Goal: Task Accomplishment & Management: Manage account settings

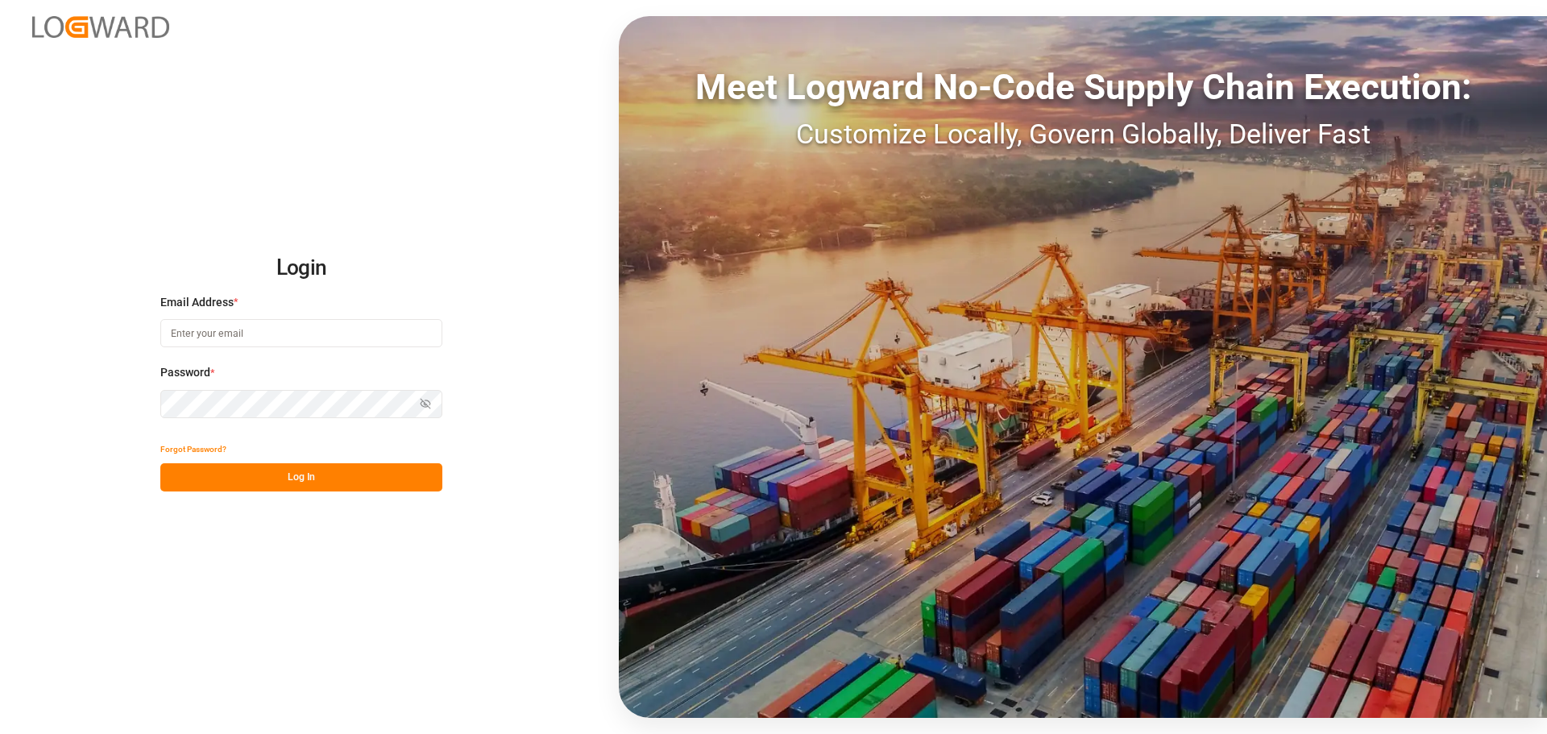
type input "dispo@steltenkg.de"
click at [370, 476] on button "Log In" at bounding box center [301, 477] width 282 height 28
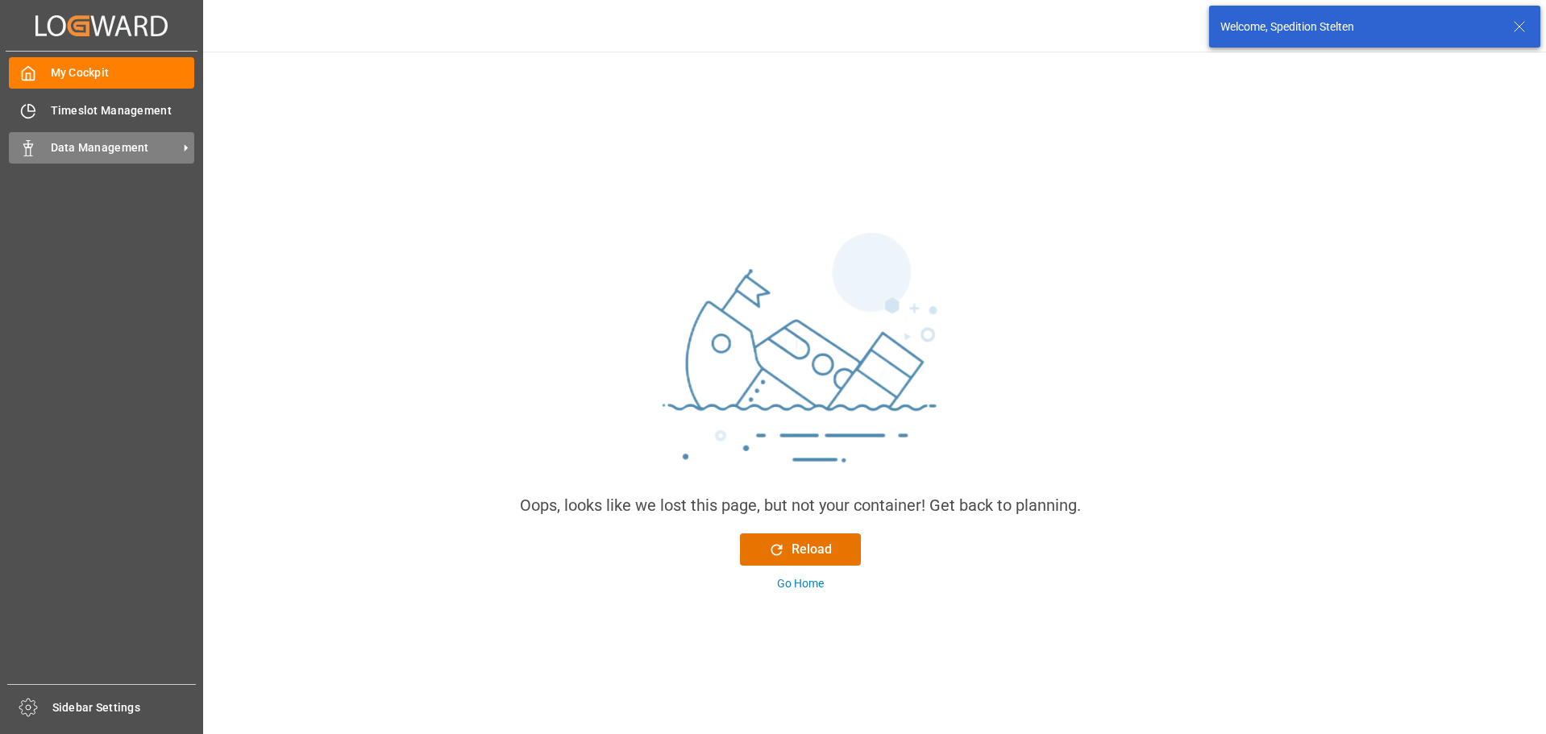
click at [84, 150] on span "Data Management" at bounding box center [114, 147] width 127 height 17
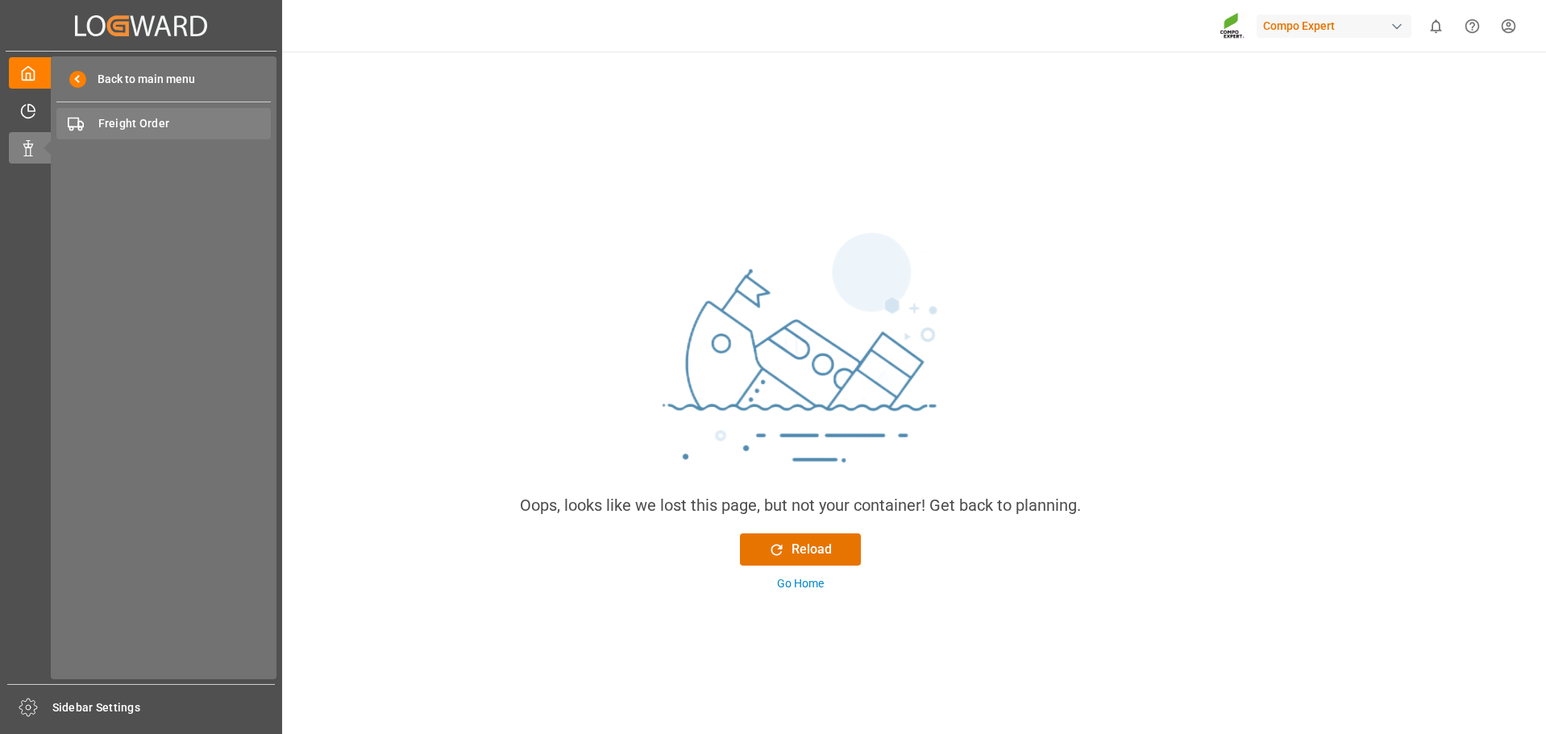
click at [114, 122] on span "Freight Order" at bounding box center [184, 123] width 173 height 17
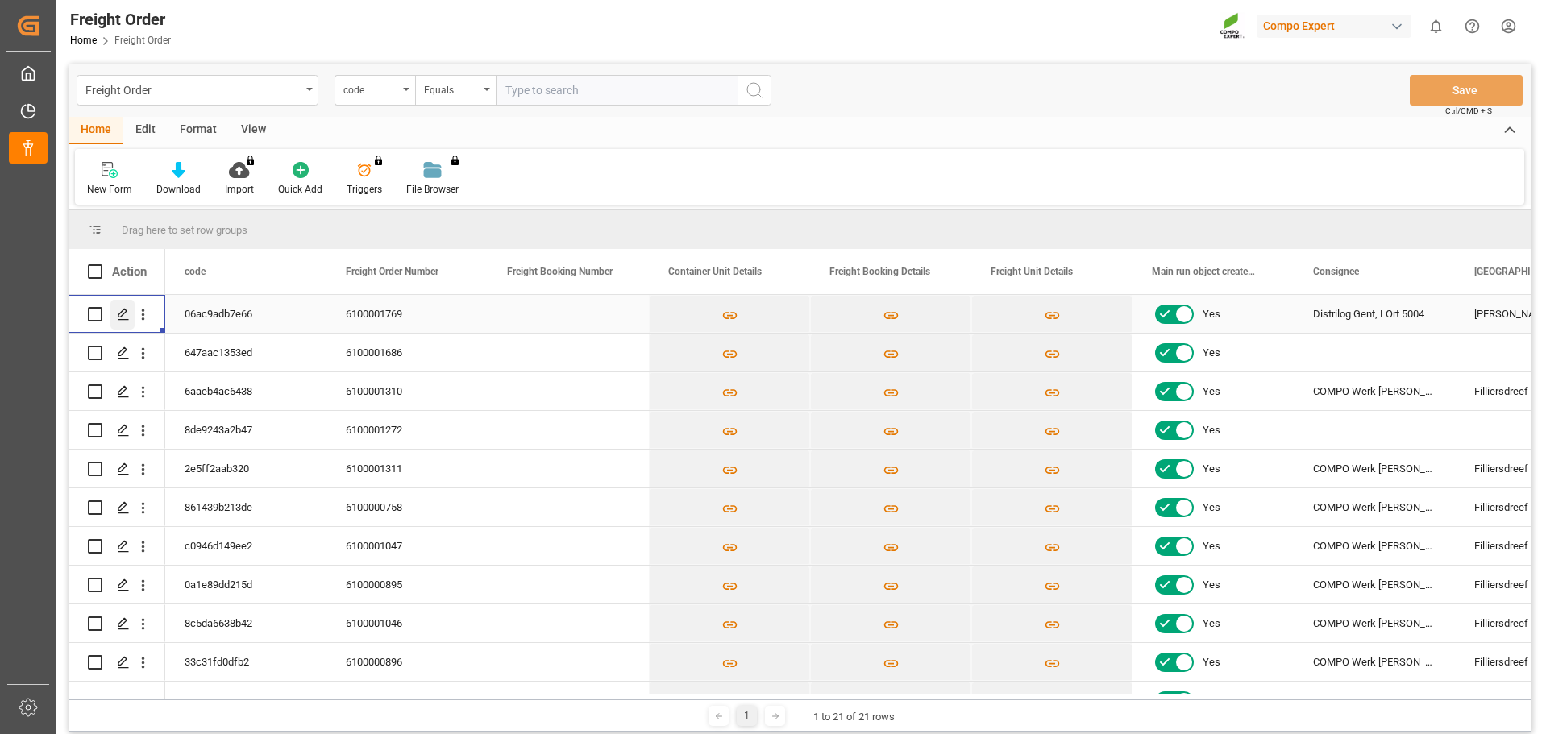
click at [122, 314] on icon "Press SPACE to select this row." at bounding box center [123, 314] width 13 height 13
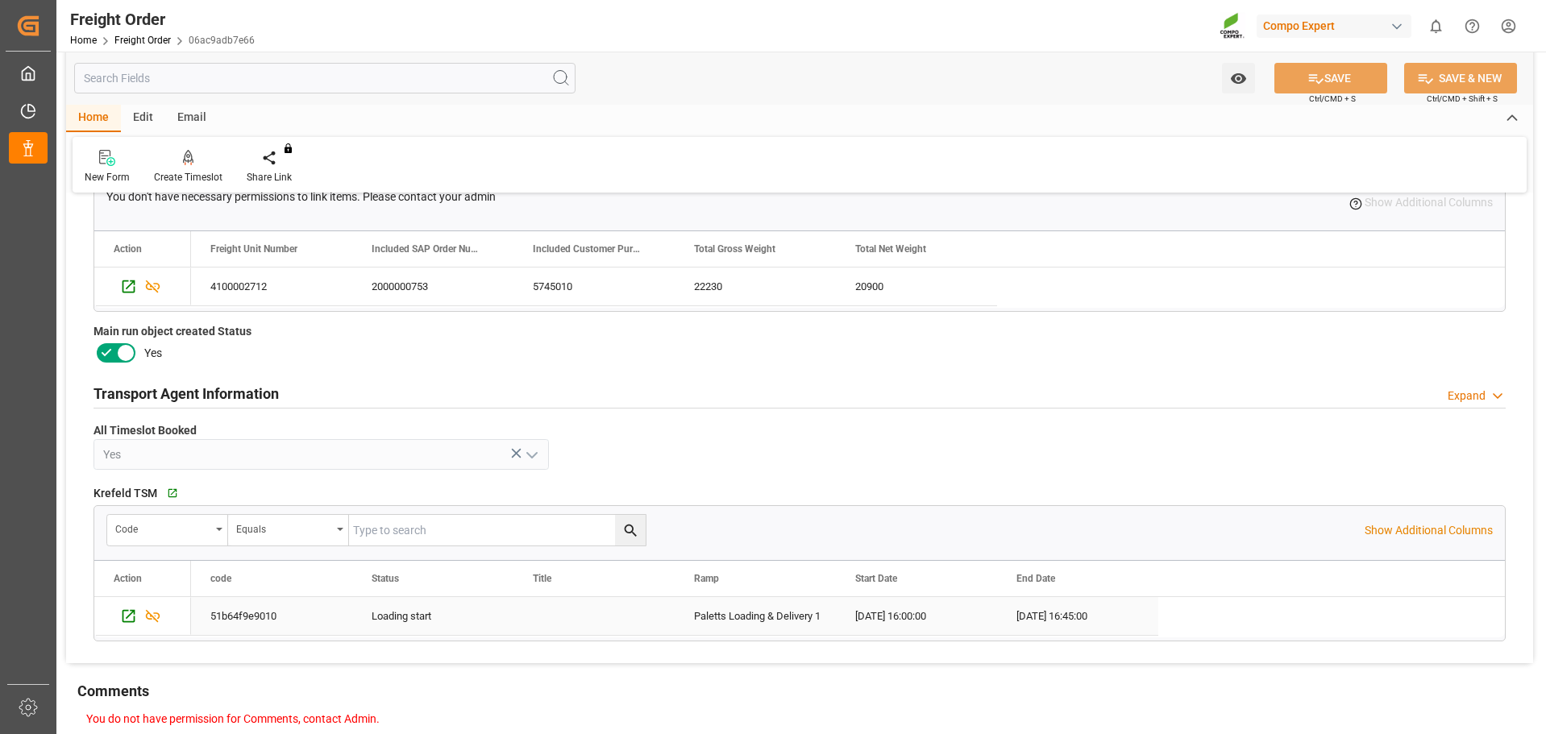
scroll to position [789, 0]
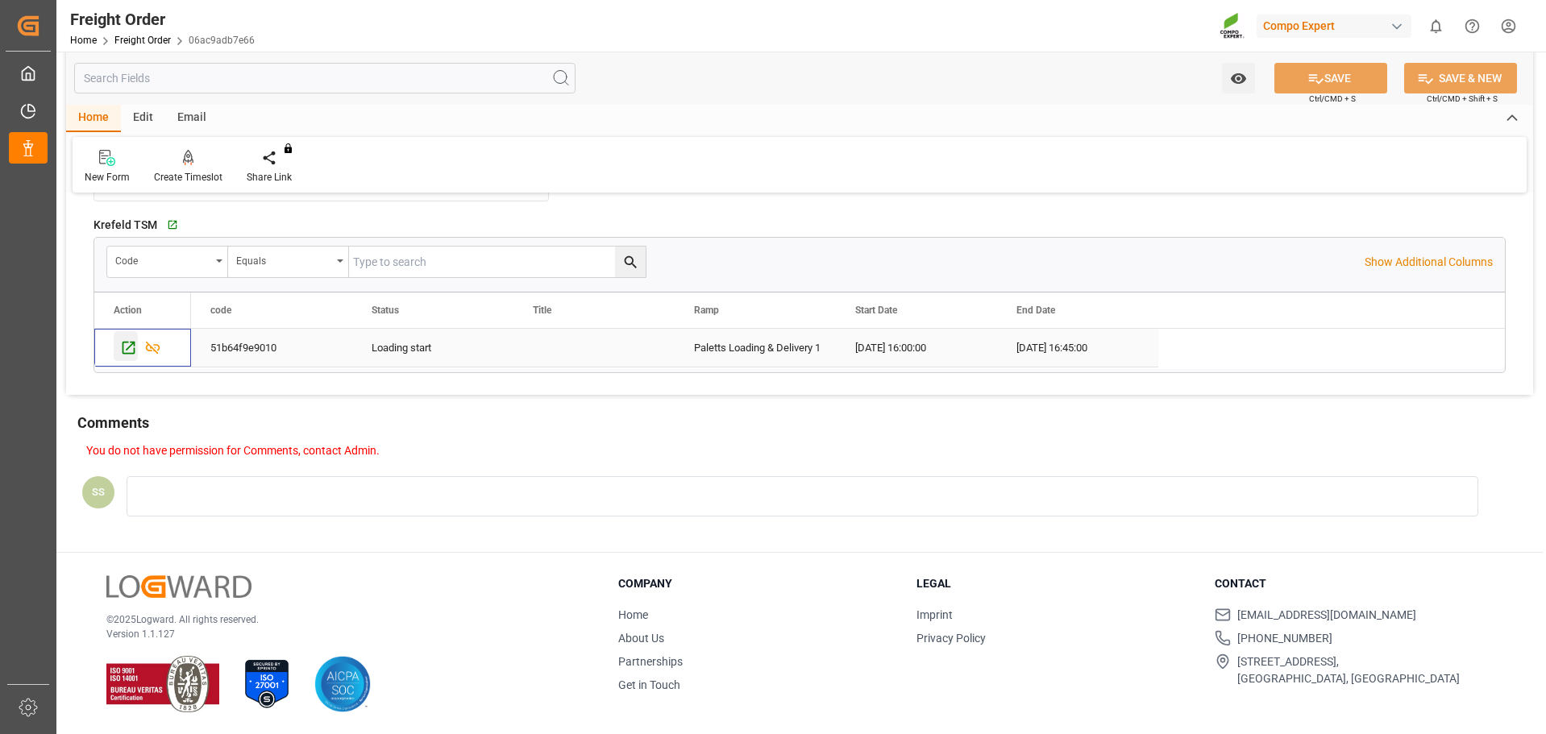
click at [127, 348] on icon "Press SPACE to select this row." at bounding box center [128, 347] width 17 height 17
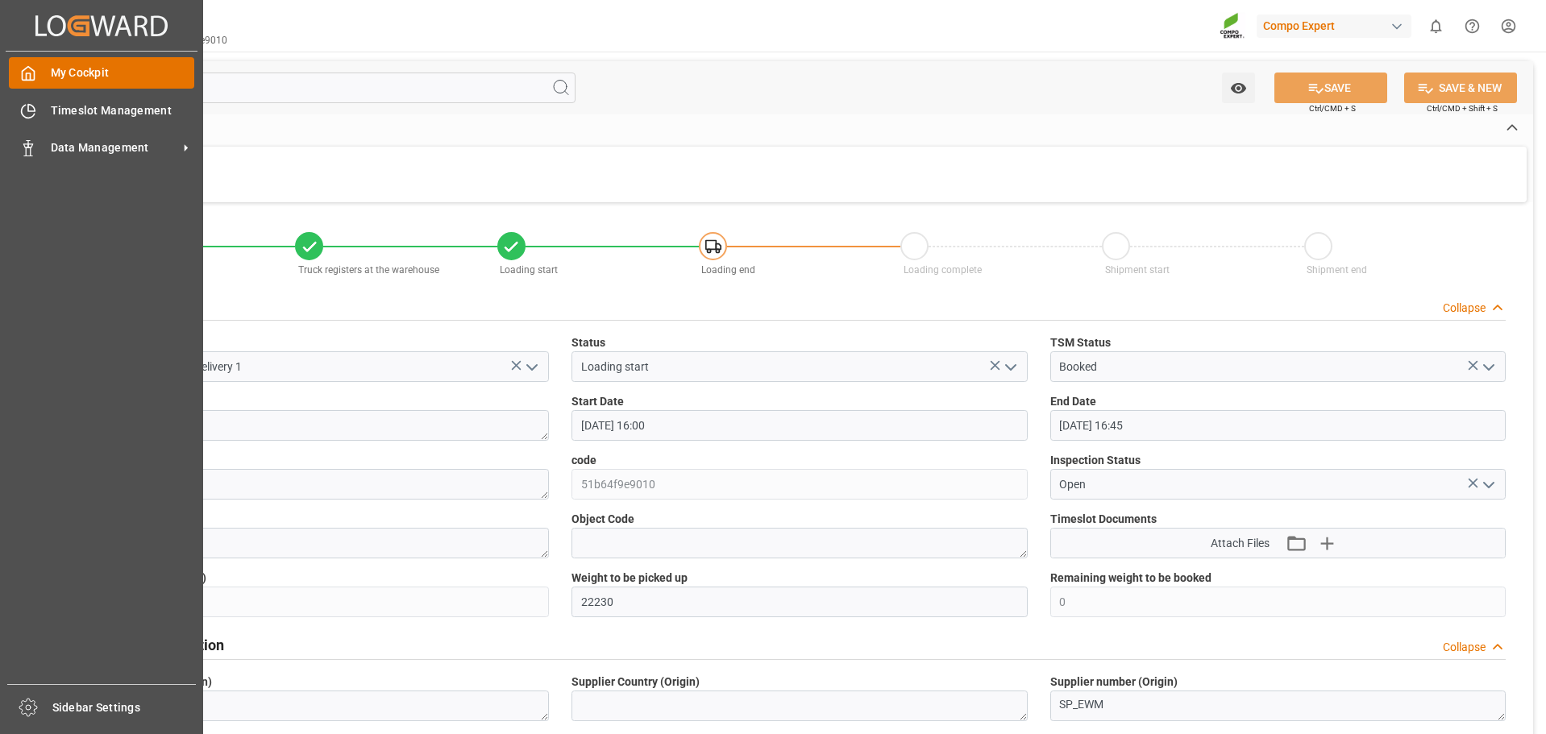
click at [64, 75] on span "My Cockpit" at bounding box center [123, 72] width 144 height 17
